Goal: Information Seeking & Learning: Learn about a topic

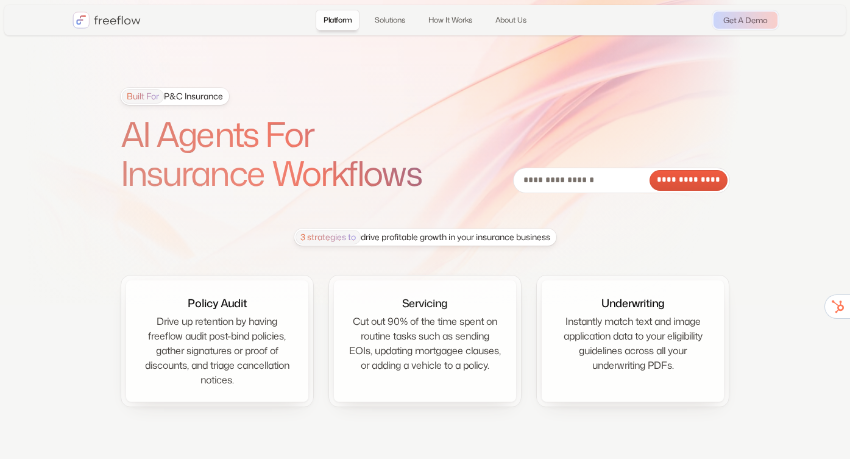
click at [255, 149] on h1 "AI Agents For Insurance Workflows" at bounding box center [288, 154] width 335 height 79
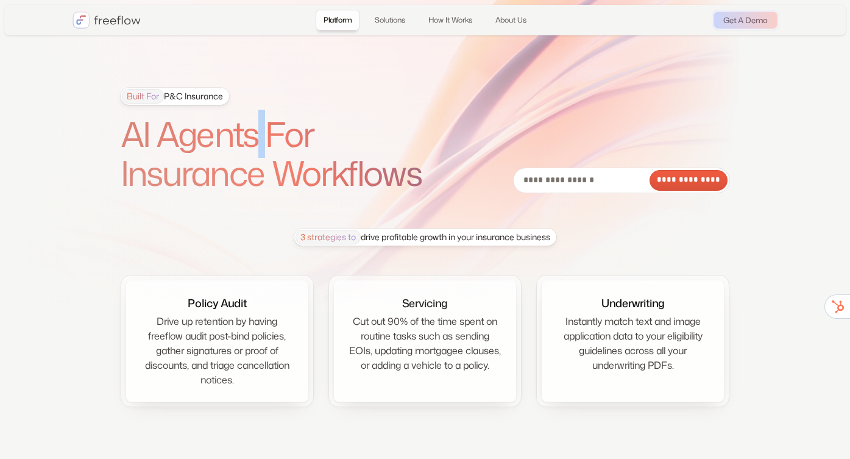
click at [255, 149] on h1 "AI Agents For Insurance Workflows" at bounding box center [288, 154] width 335 height 79
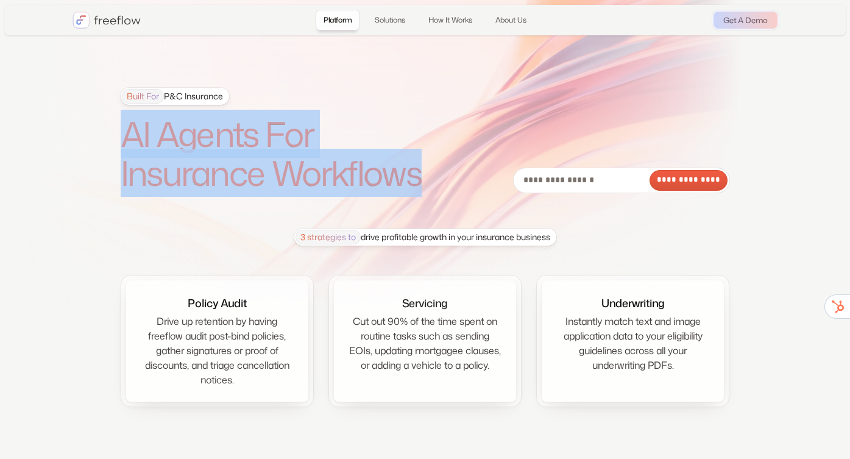
drag, startPoint x: 255, startPoint y: 149, endPoint x: 257, endPoint y: 185, distance: 36.0
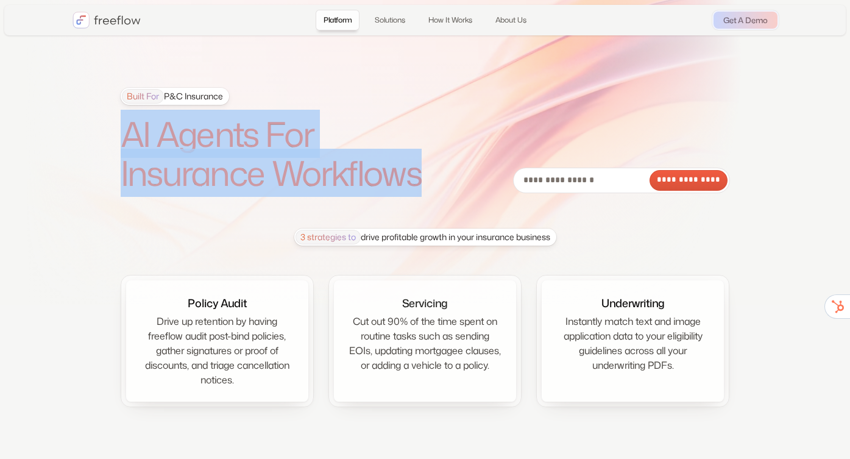
click at [257, 185] on h1 "AI Agents For Insurance Workflows" at bounding box center [288, 154] width 335 height 79
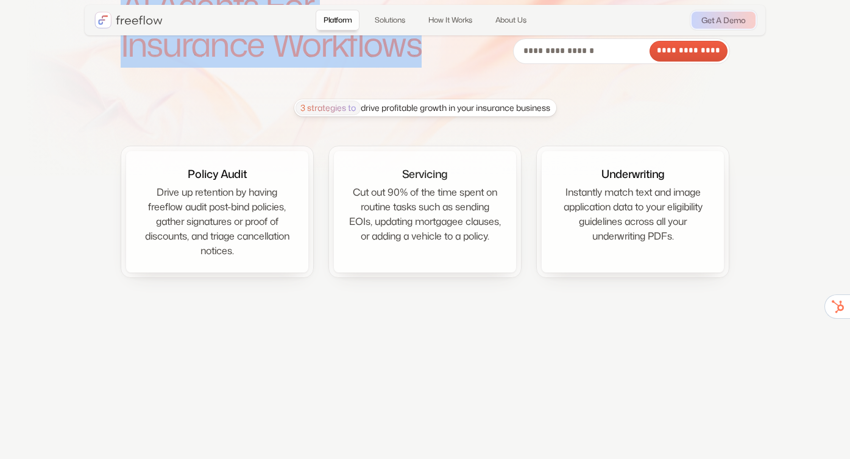
scroll to position [139, 0]
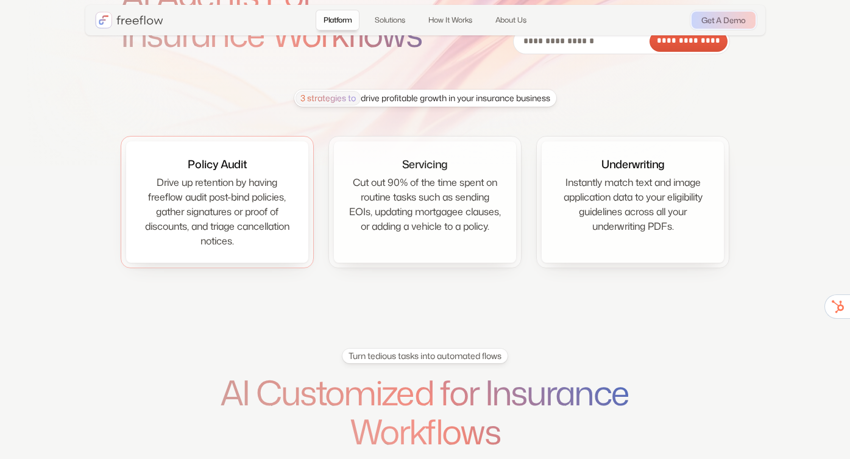
click at [236, 227] on div "Drive up retention by having freeflow audit post-bind policies, gather signatur…" at bounding box center [217, 211] width 153 height 73
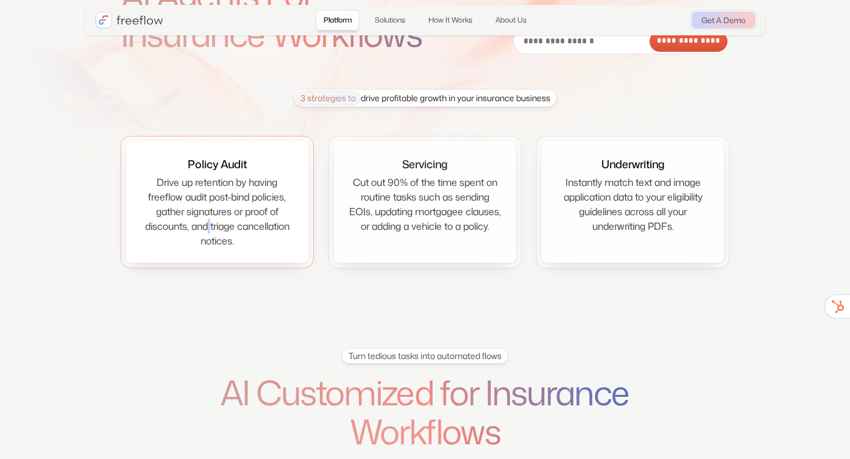
click at [236, 227] on div "Drive up retention by having freeflow audit post-bind policies, gather signatur…" at bounding box center [217, 211] width 153 height 73
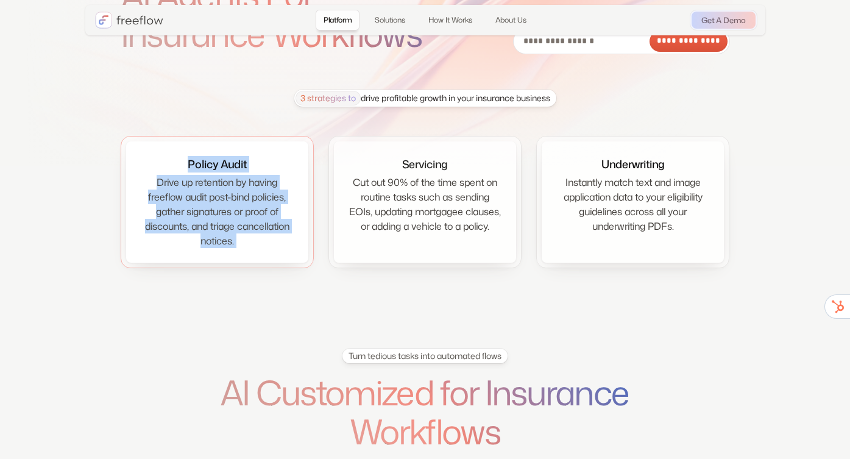
drag, startPoint x: 236, startPoint y: 227, endPoint x: 233, endPoint y: 166, distance: 61.0
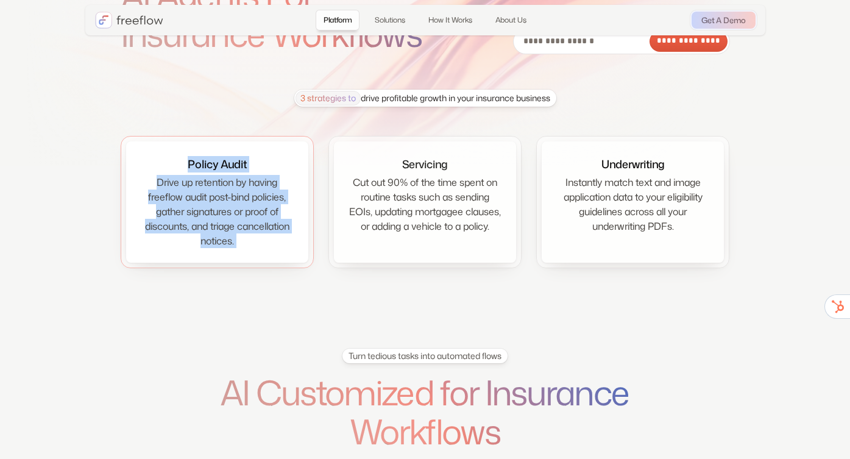
click at [233, 166] on div "Policy Audit Drive up retention by having freeflow audit post-bind policies, ga…" at bounding box center [217, 202] width 153 height 92
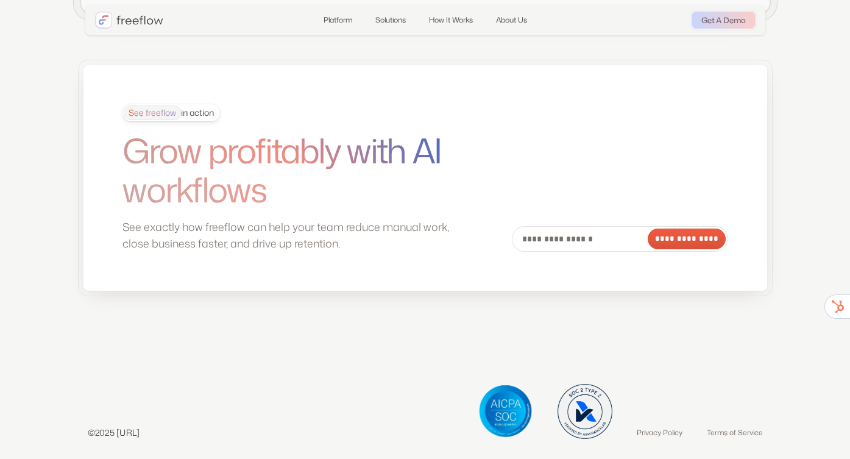
scroll to position [3384, 0]
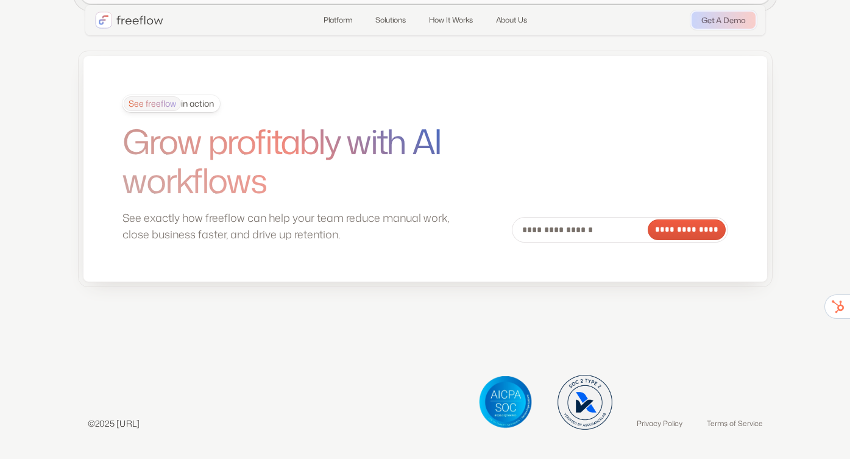
click at [191, 105] on div "See freeflow in action" at bounding box center [169, 103] width 90 height 15
click at [157, 105] on span "See freeflow" at bounding box center [152, 103] width 57 height 15
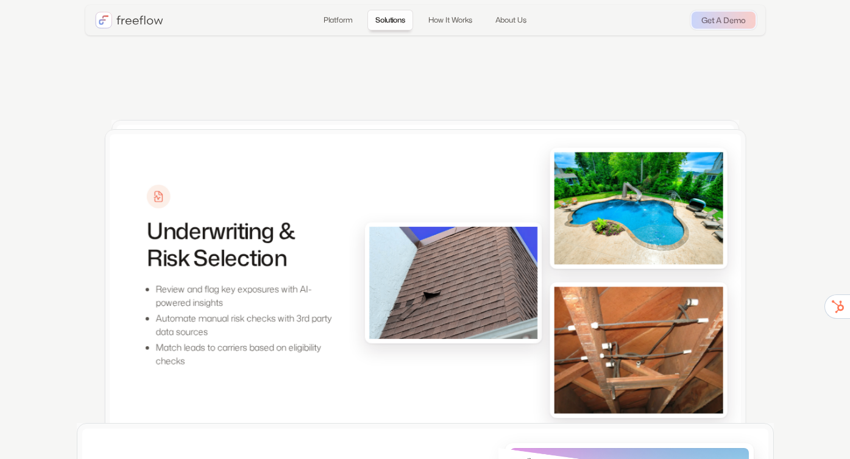
scroll to position [0, 0]
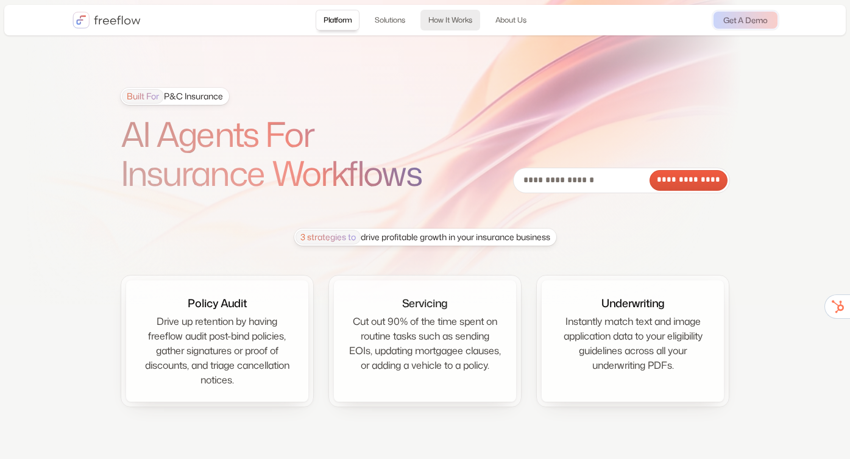
click at [464, 24] on link "How It Works" at bounding box center [450, 20] width 60 height 21
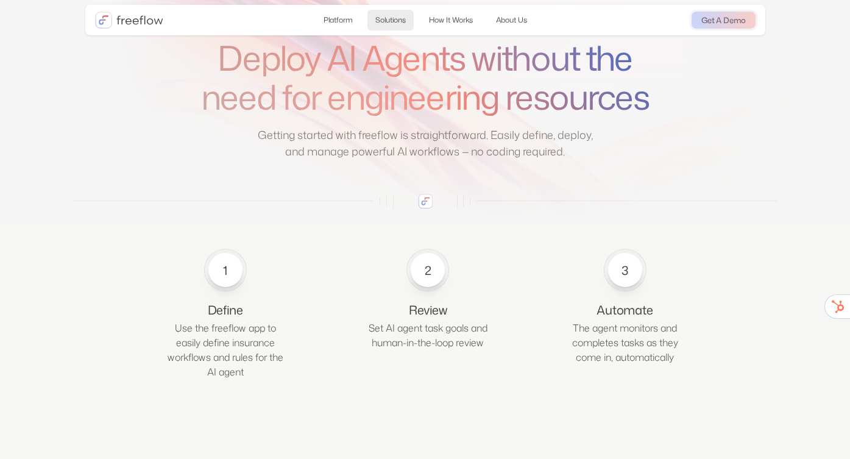
click at [396, 16] on link "Solutions" at bounding box center [390, 20] width 46 height 21
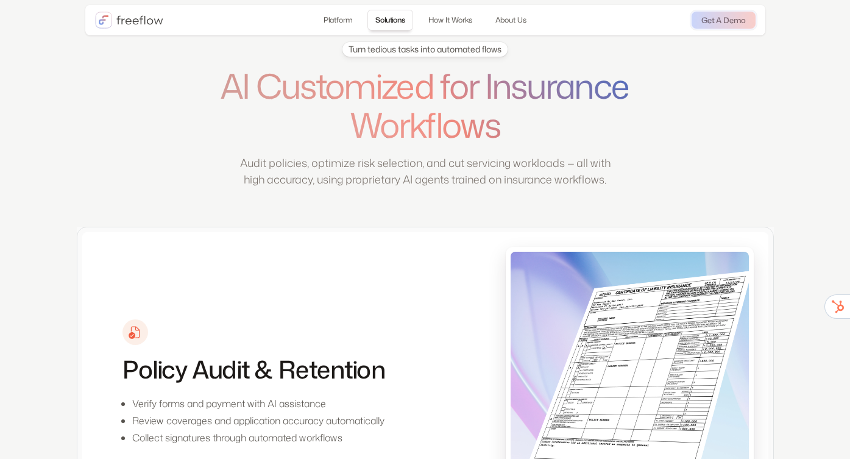
scroll to position [432, 0]
